Goal: Find specific page/section

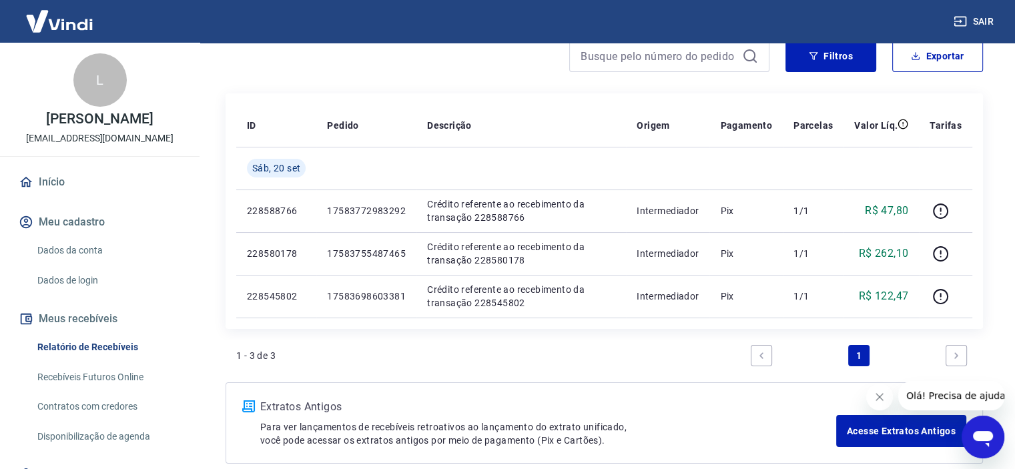
click at [48, 22] on img at bounding box center [59, 21] width 87 height 41
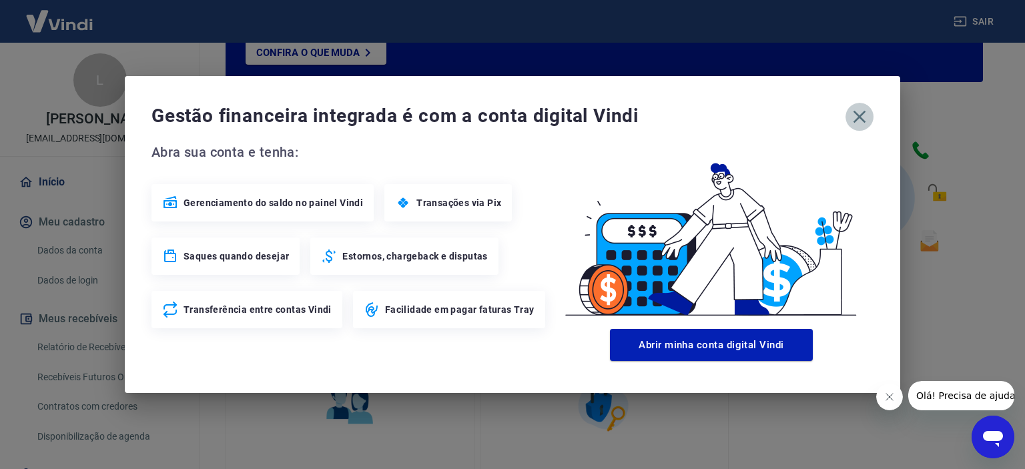
click at [850, 117] on icon "button" at bounding box center [859, 116] width 21 height 21
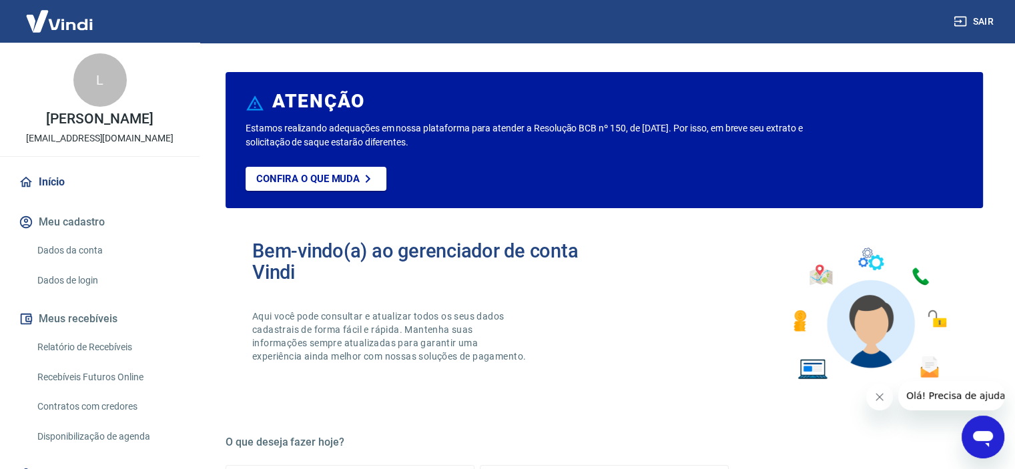
scroll to position [60, 0]
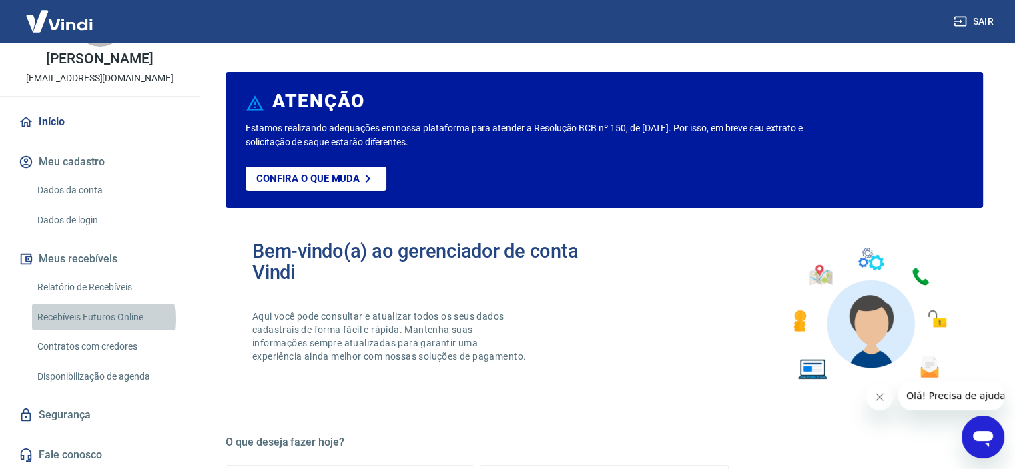
click at [84, 318] on link "Recebíveis Futuros Online" at bounding box center [107, 317] width 151 height 27
